Goal: Find contact information: Find contact information

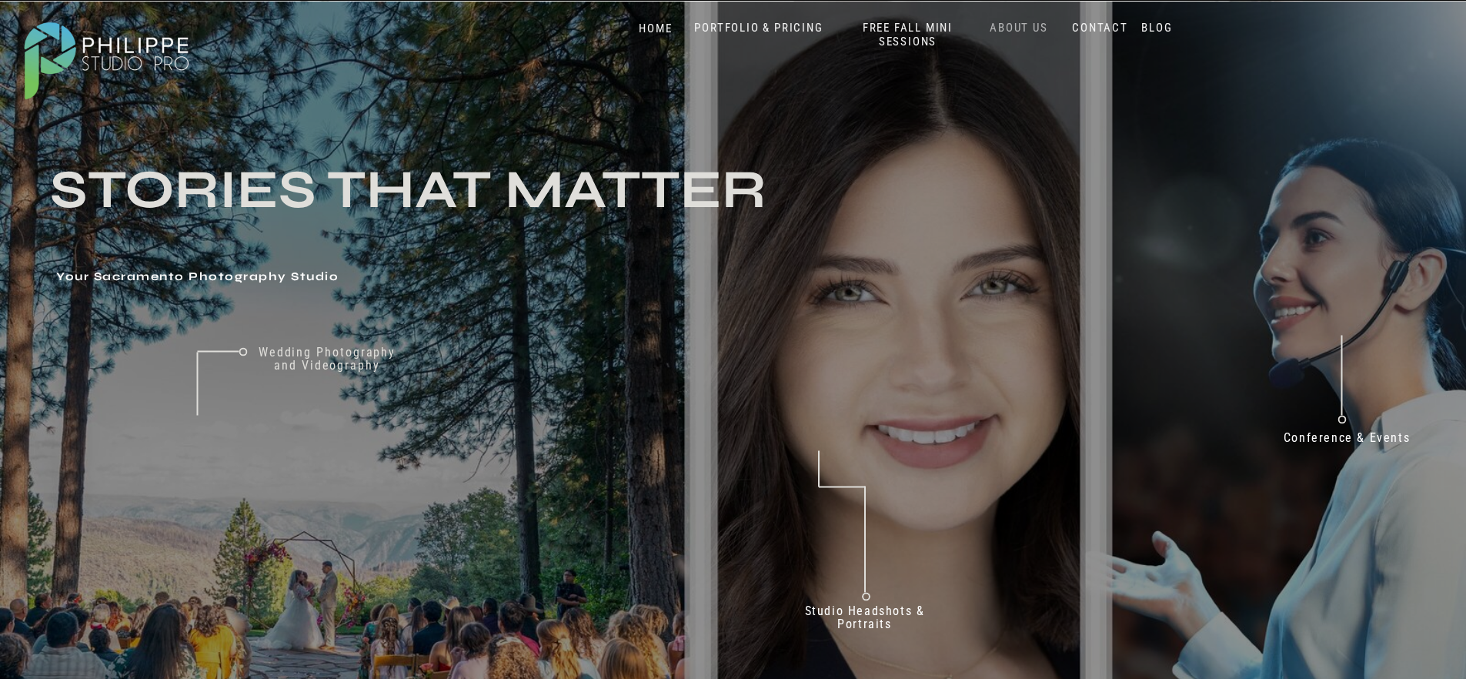
click at [1021, 28] on nav "ABOUT US" at bounding box center [1019, 28] width 65 height 15
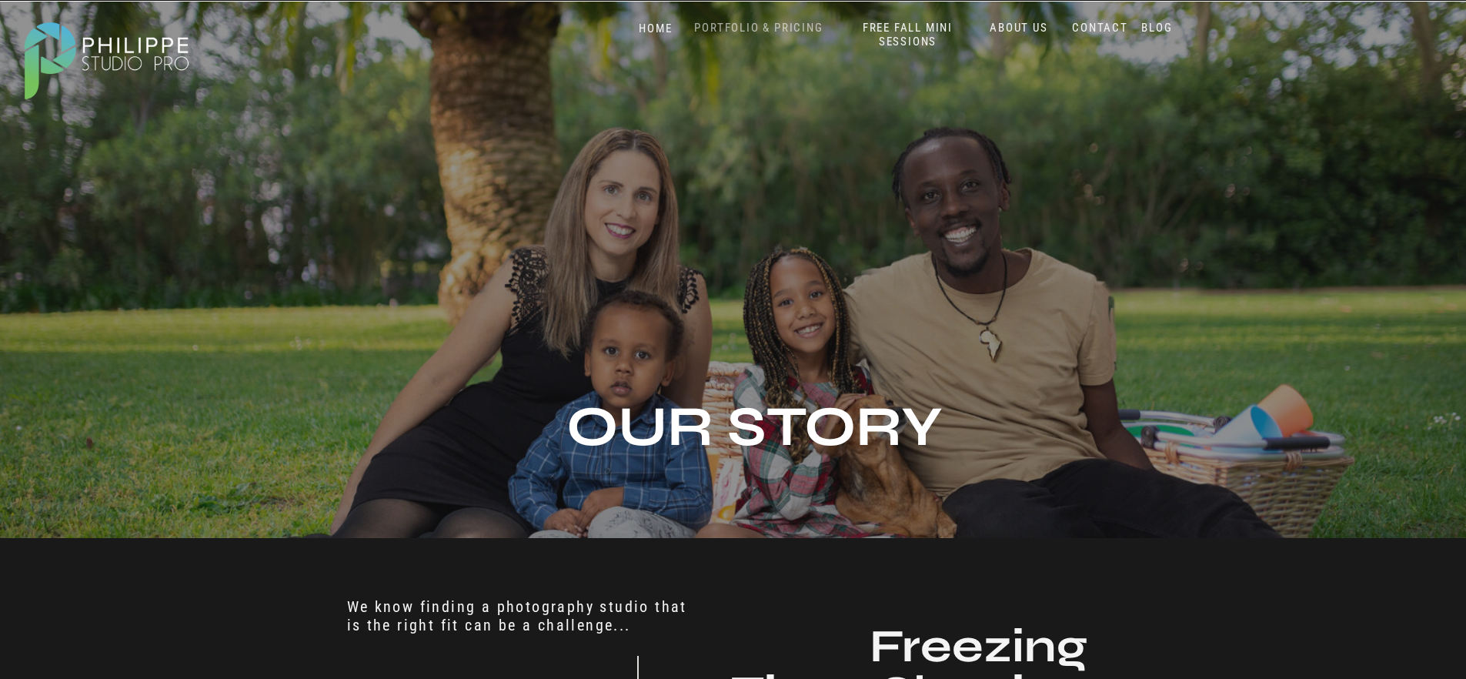
click at [751, 24] on nav "PORTFOLIO & PRICING" at bounding box center [759, 28] width 141 height 15
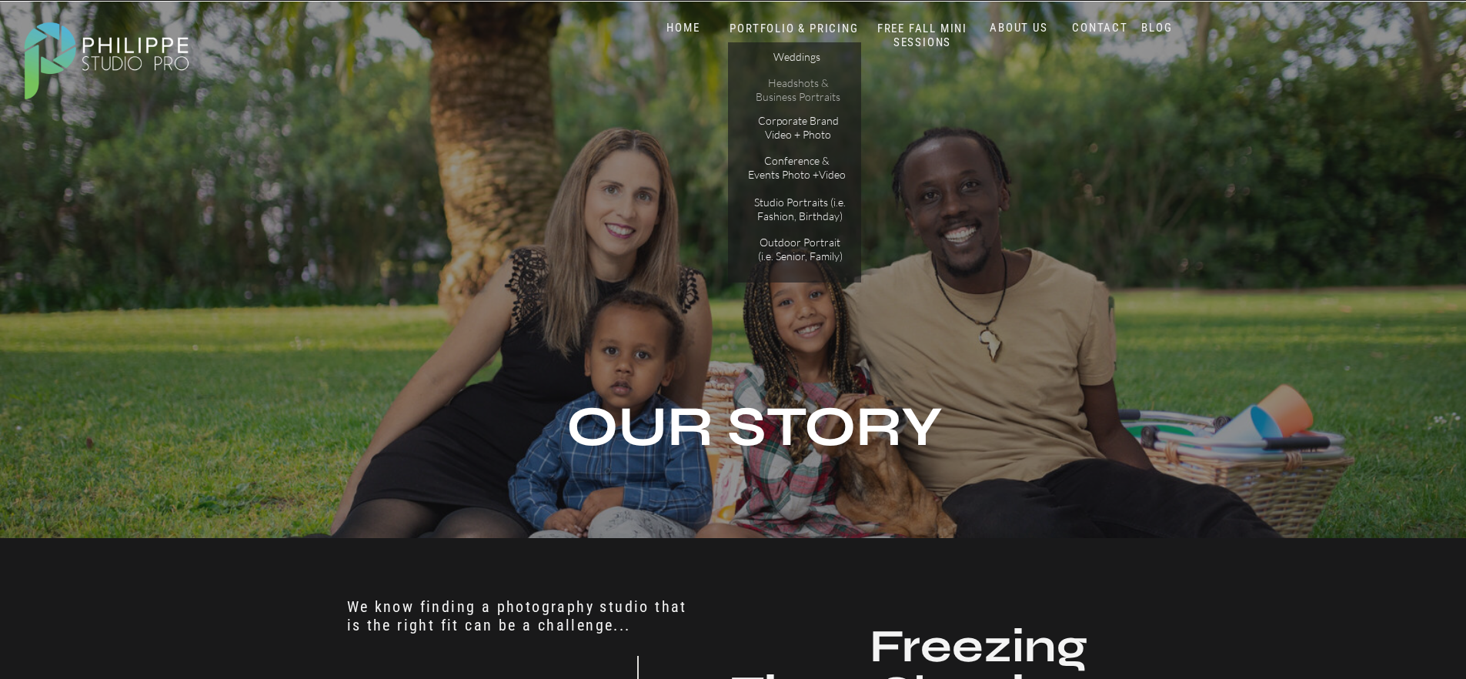
click at [798, 87] on p "Headshots & Business Portraits" at bounding box center [798, 89] width 87 height 27
click at [1099, 28] on nav "CONTACT" at bounding box center [1100, 28] width 63 height 15
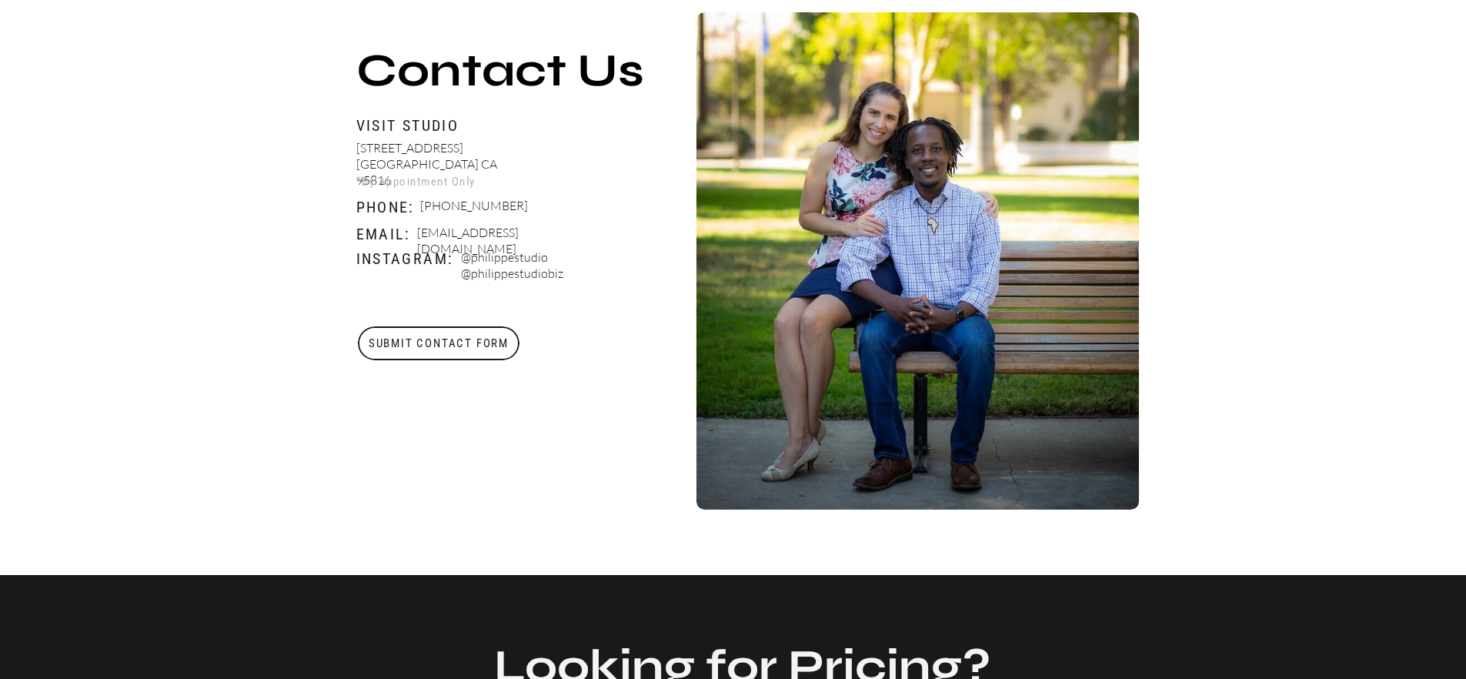
scroll to position [594, 0]
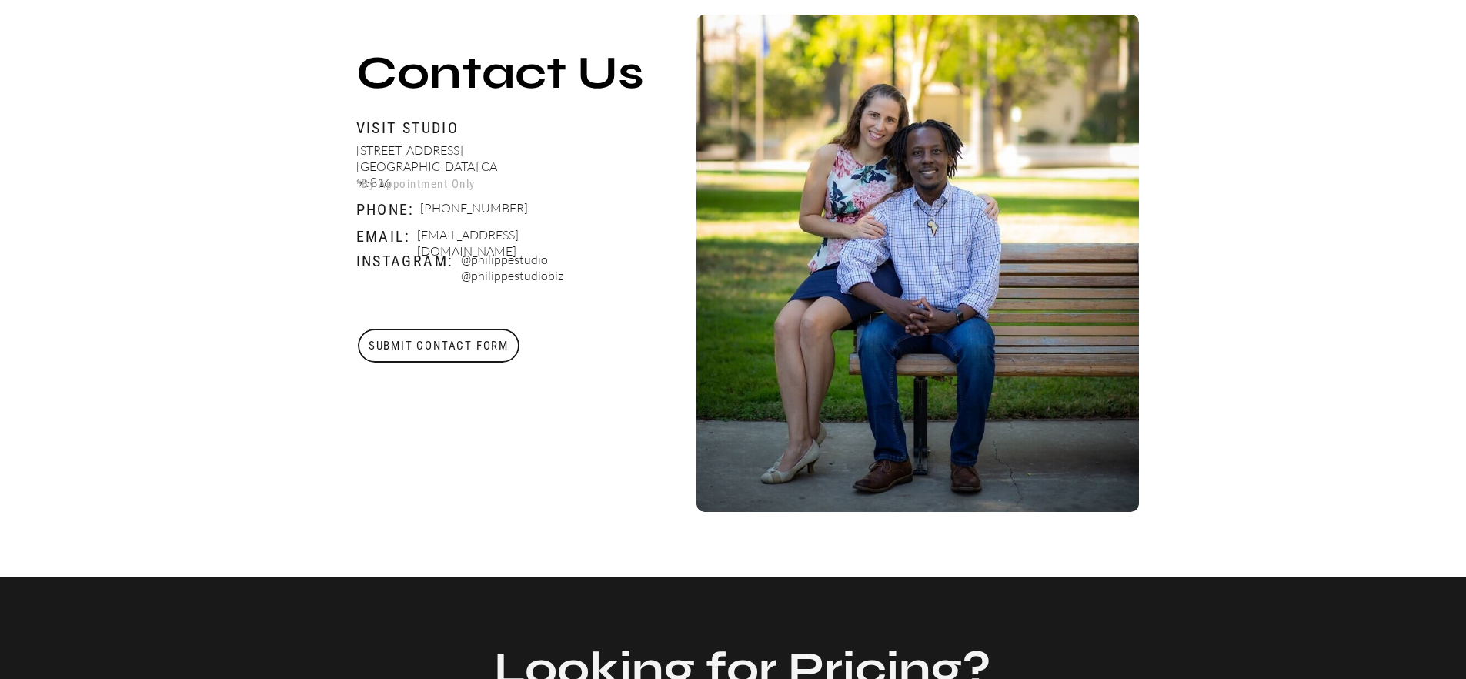
click at [446, 350] on h3 "Submit Contact Form" at bounding box center [439, 346] width 164 height 34
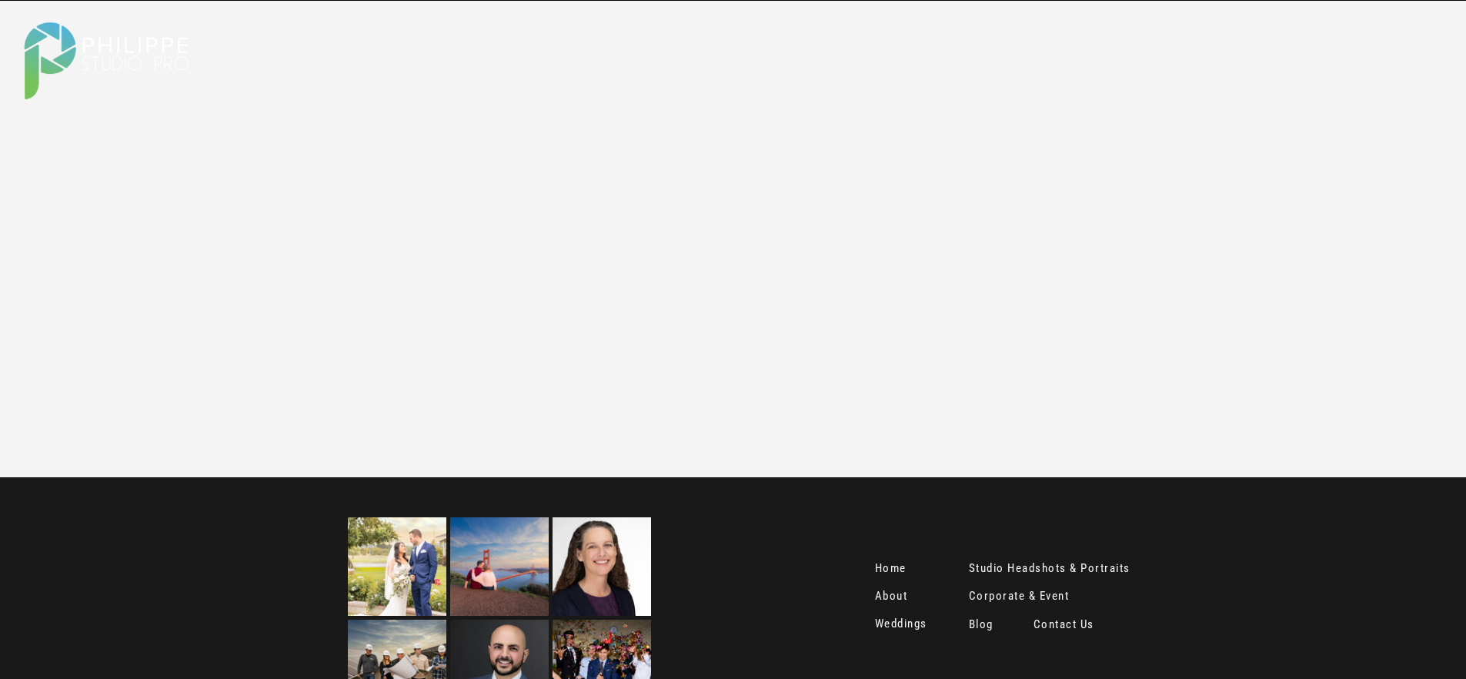
scroll to position [1836, 0]
